Goal: Information Seeking & Learning: Find specific page/section

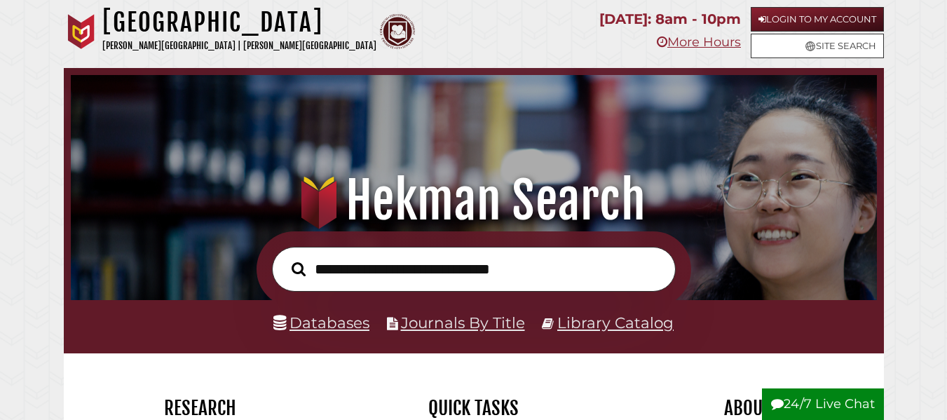
scroll to position [266, 799]
click at [441, 258] on input "text" at bounding box center [474, 270] width 404 height 46
type input "**********"
click at [284, 258] on button "Search" at bounding box center [298, 269] width 28 height 22
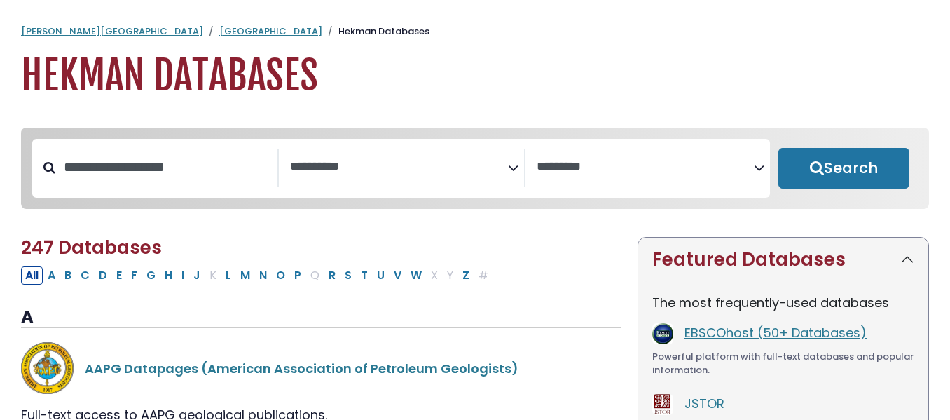
select select "Database Subject Filter"
select select "Database Vendors Filter"
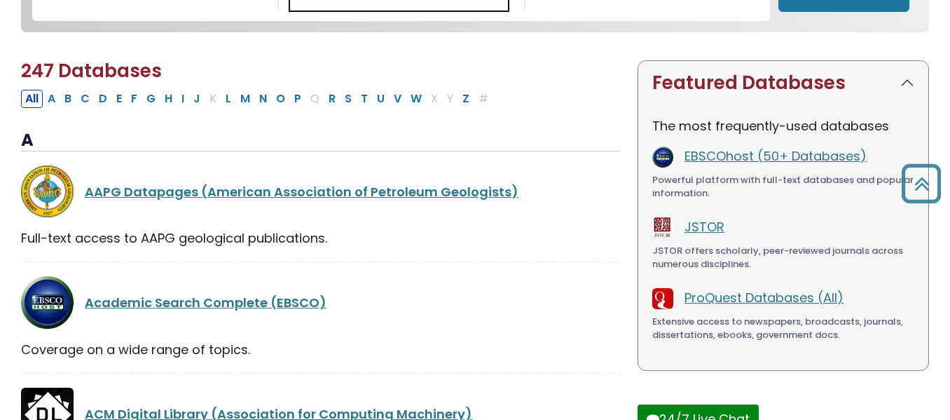
scroll to position [132, 0]
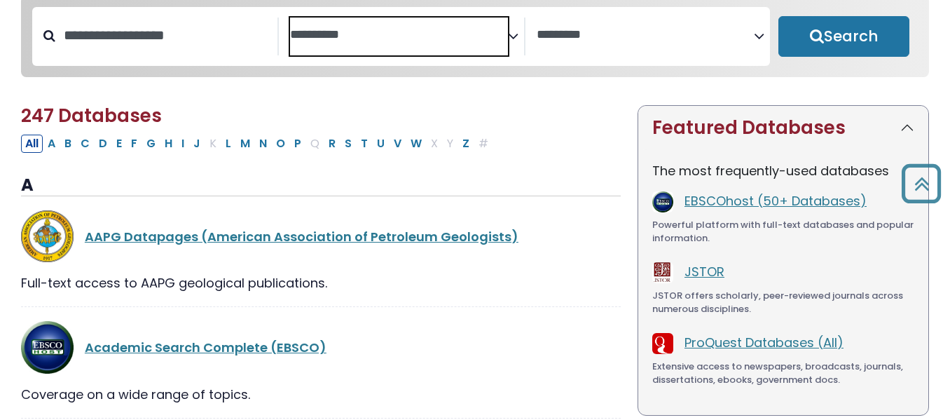
click at [412, 50] on span "Search filters" at bounding box center [399, 37] width 218 height 38
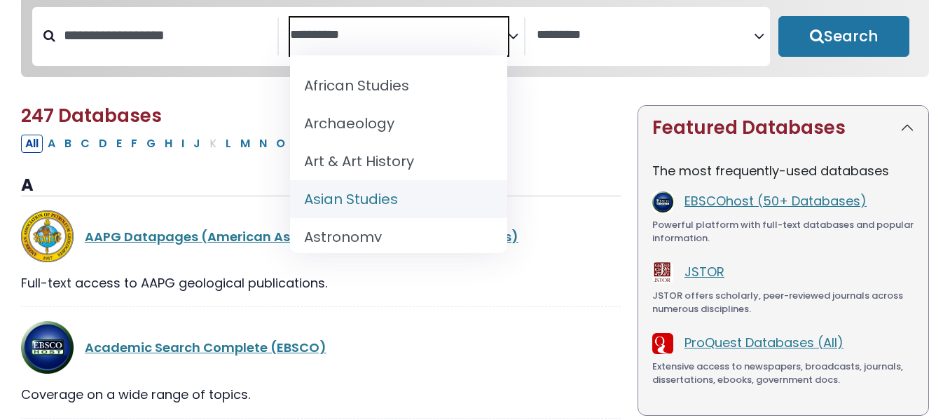
scroll to position [112, 0]
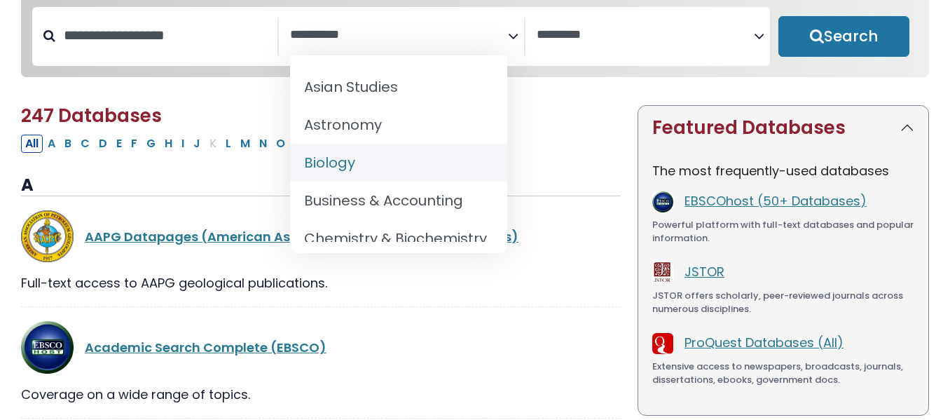
select select "*****"
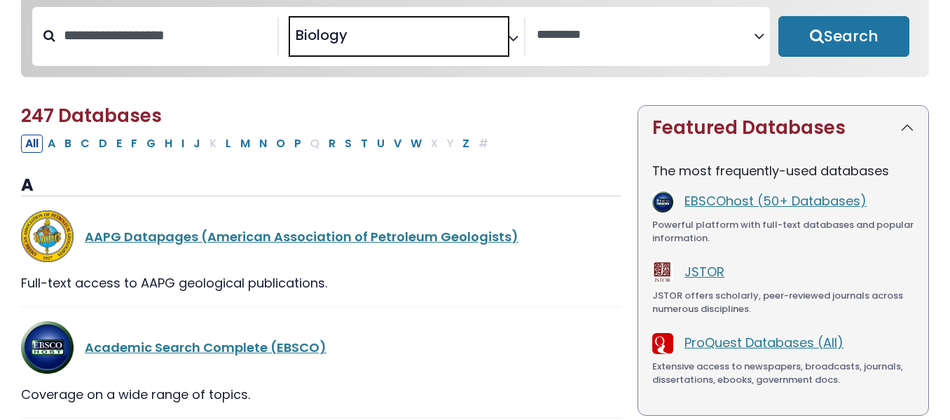
scroll to position [91, 0]
click at [831, 62] on div "Clear Filters Search" at bounding box center [844, 36] width 148 height 59
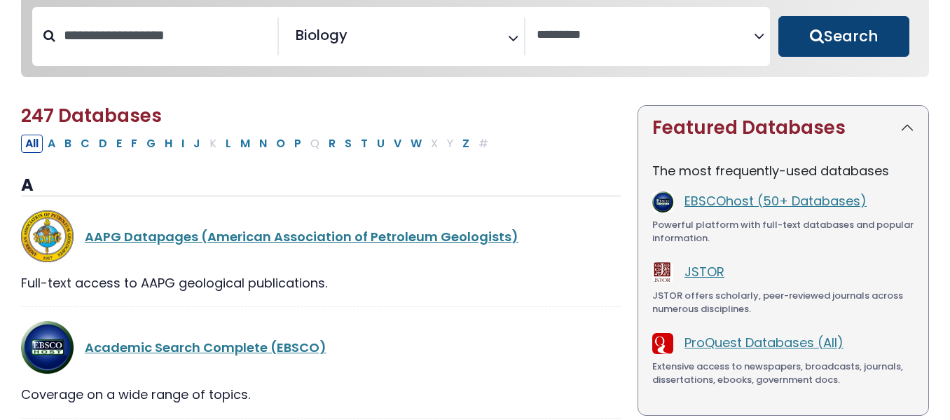
click at [842, 48] on button "Search" at bounding box center [843, 36] width 131 height 41
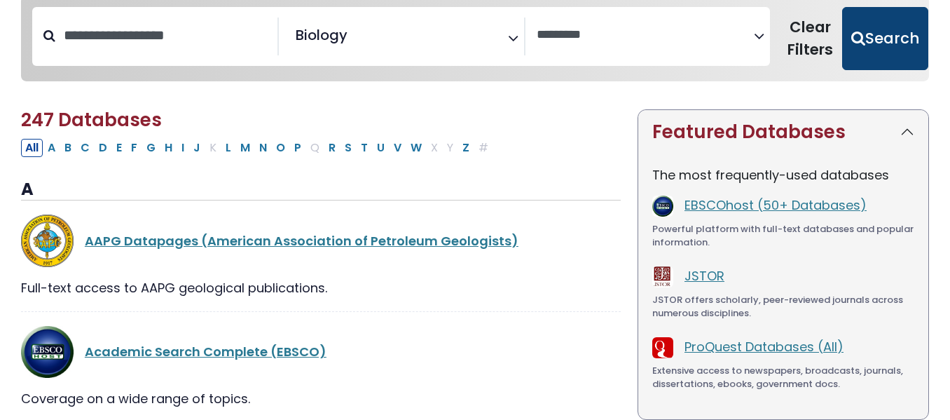
select select "Database Vendors Filter"
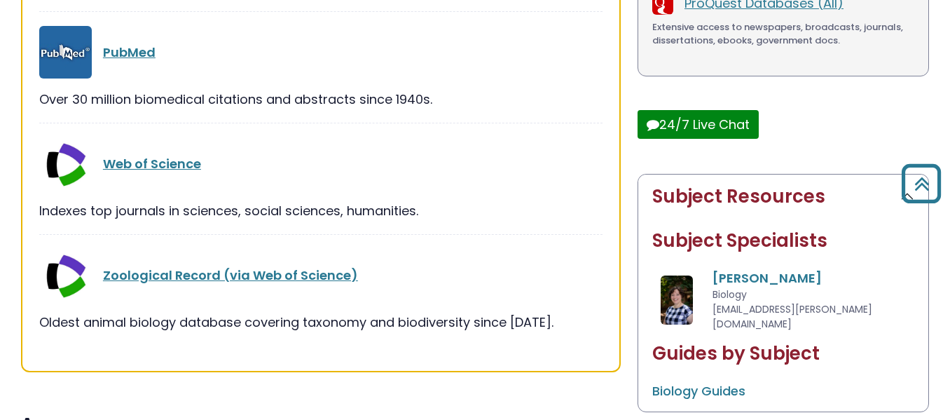
scroll to position [474, 0]
click at [167, 172] on link "Web of Science" at bounding box center [152, 165] width 98 height 18
